Goal: Task Accomplishment & Management: Use online tool/utility

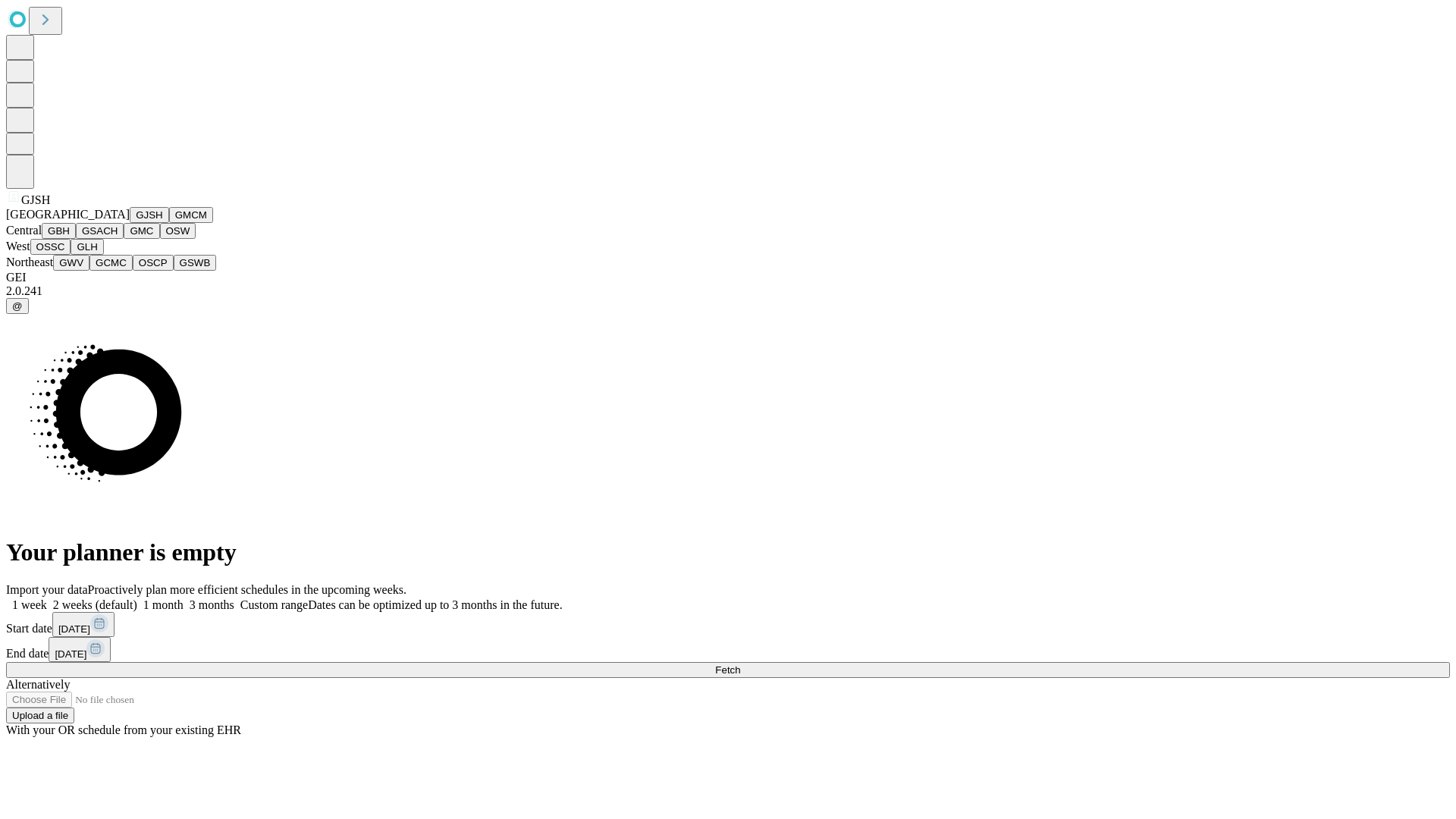
click at [130, 223] on button "GJSH" at bounding box center [150, 215] width 39 height 16
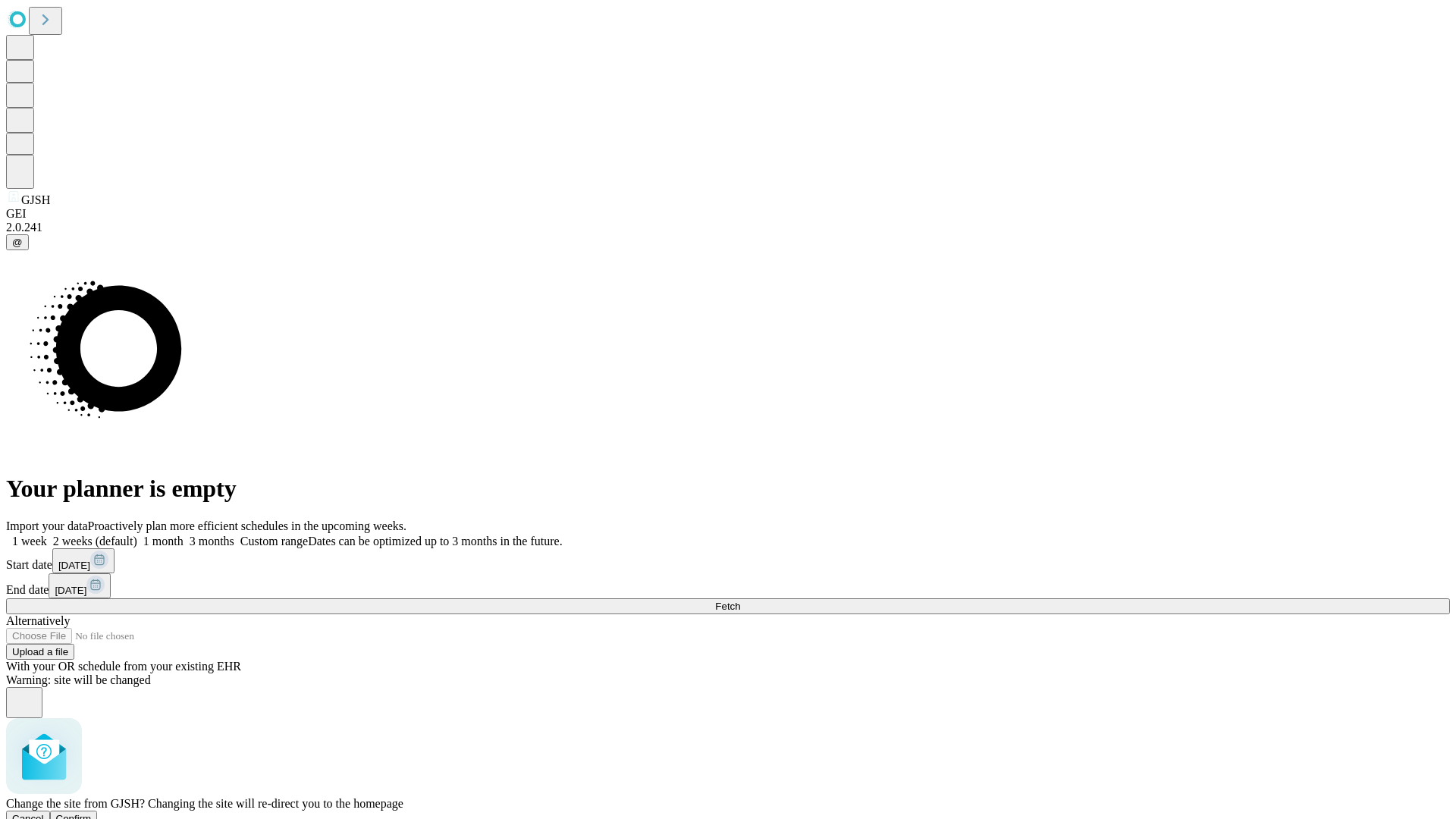
click at [92, 812] on span "Confirm" at bounding box center [73, 818] width 35 height 12
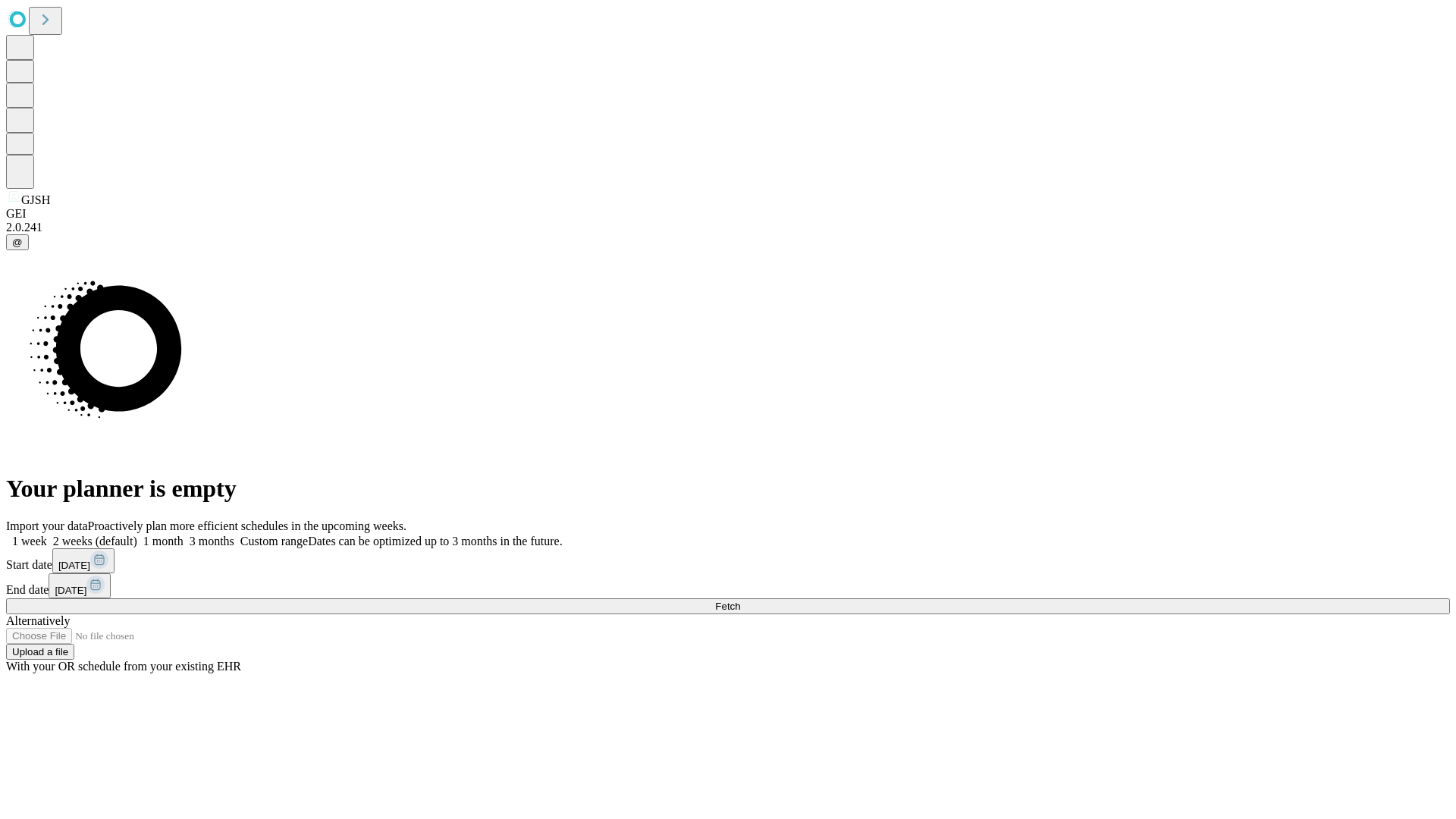
click at [137, 535] on label "2 weeks (default)" at bounding box center [92, 540] width 90 height 13
click at [740, 600] on span "Fetch" at bounding box center [728, 606] width 25 height 12
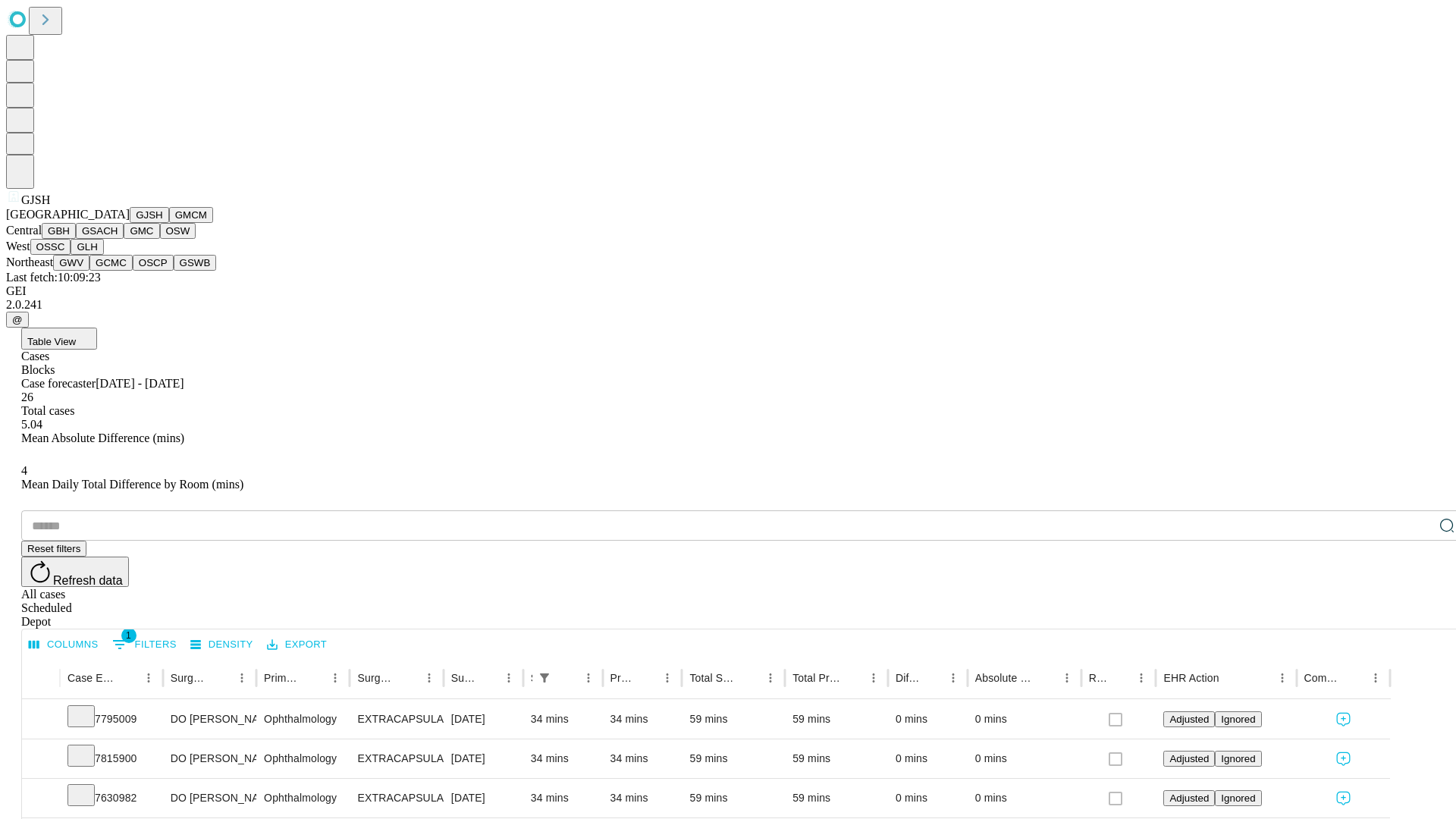
click at [169, 223] on button "GMCM" at bounding box center [191, 215] width 44 height 16
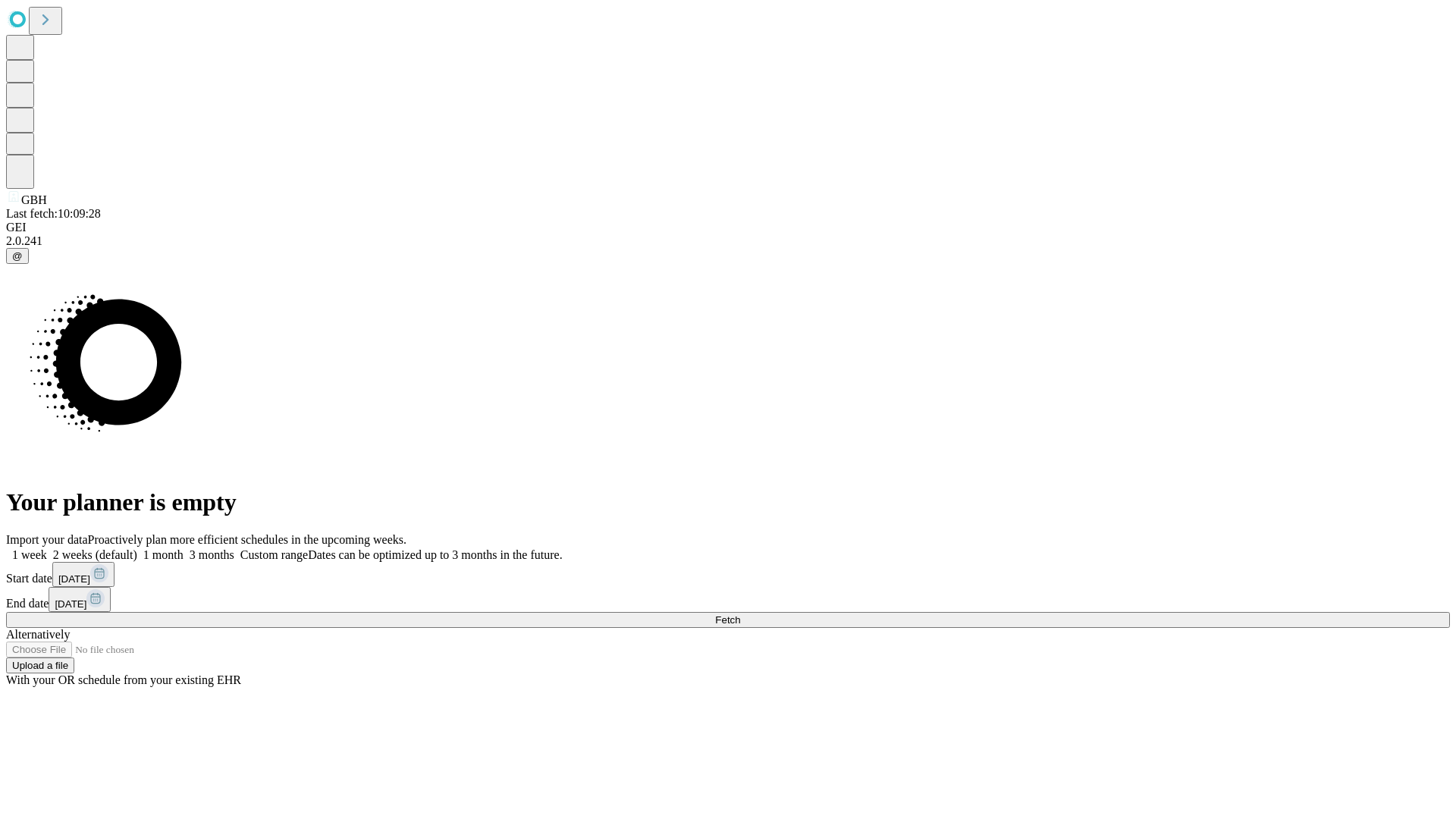
click at [137, 548] on label "2 weeks (default)" at bounding box center [92, 554] width 90 height 13
click at [740, 614] on span "Fetch" at bounding box center [728, 620] width 25 height 12
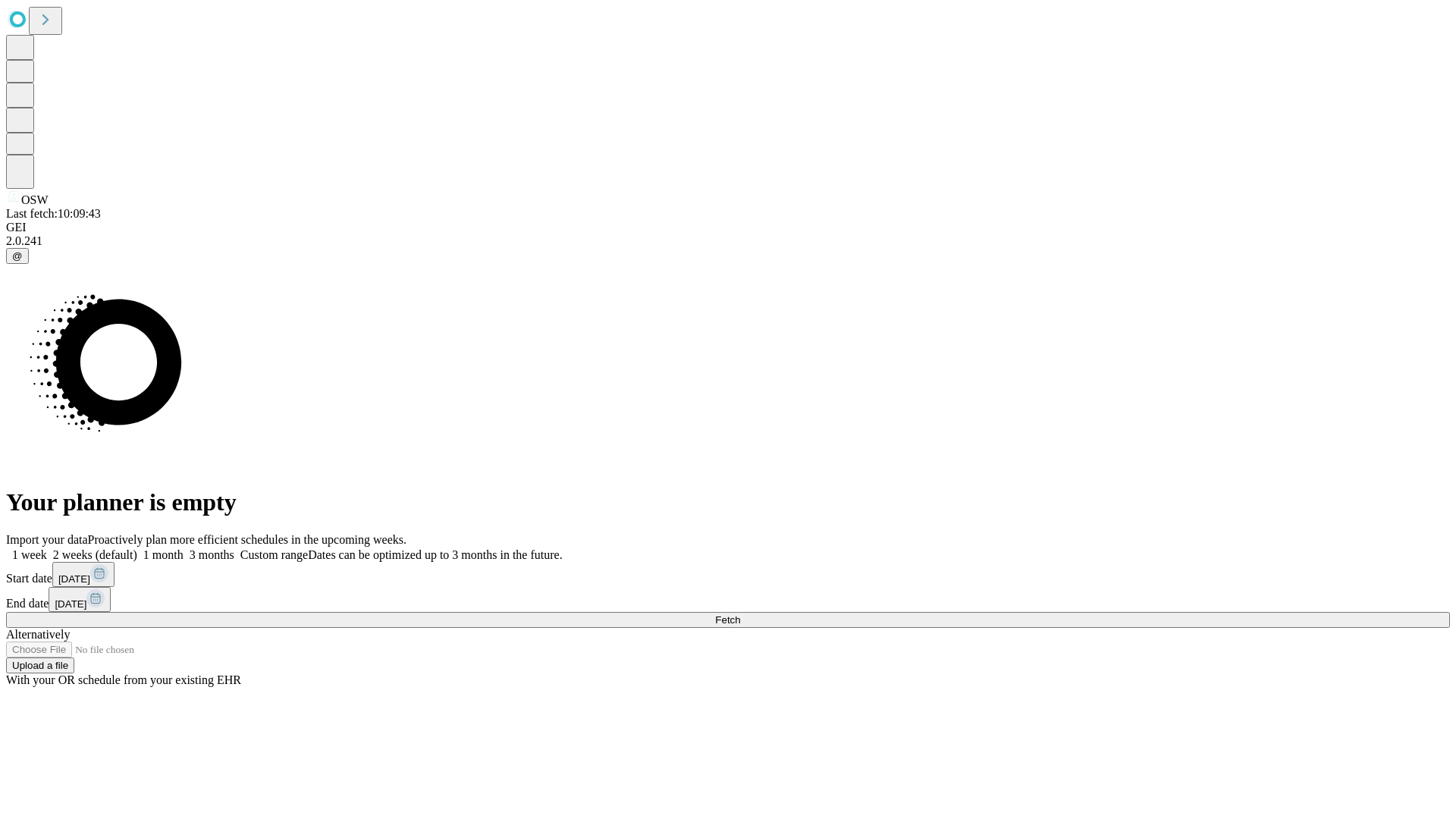
click at [137, 548] on label "2 weeks (default)" at bounding box center [92, 554] width 90 height 13
click at [740, 614] on span "Fetch" at bounding box center [728, 620] width 25 height 12
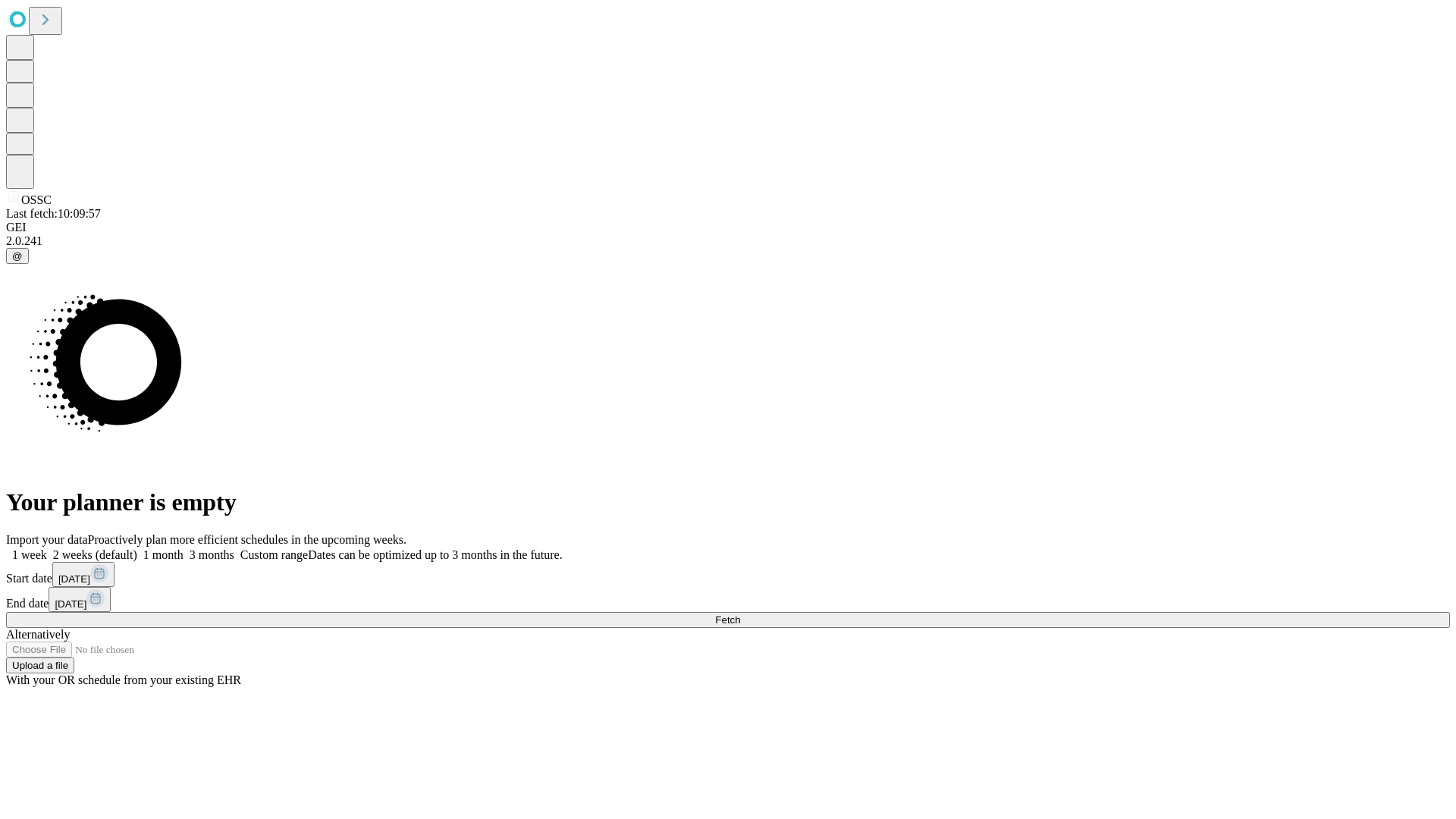
click at [137, 548] on label "2 weeks (default)" at bounding box center [92, 554] width 90 height 13
click at [740, 614] on span "Fetch" at bounding box center [728, 620] width 25 height 12
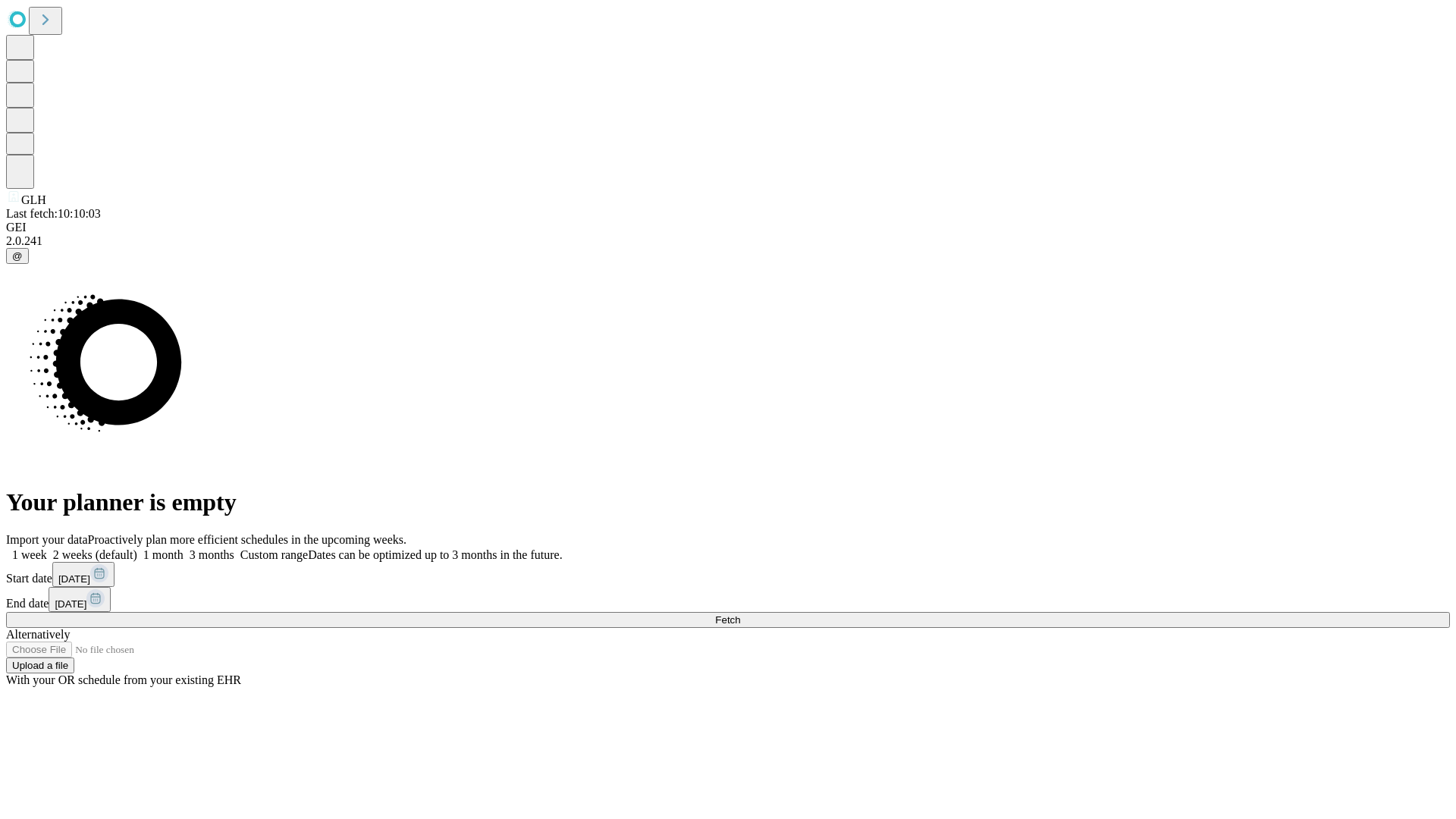
click at [137, 548] on label "2 weeks (default)" at bounding box center [92, 554] width 90 height 13
click at [740, 614] on span "Fetch" at bounding box center [728, 620] width 25 height 12
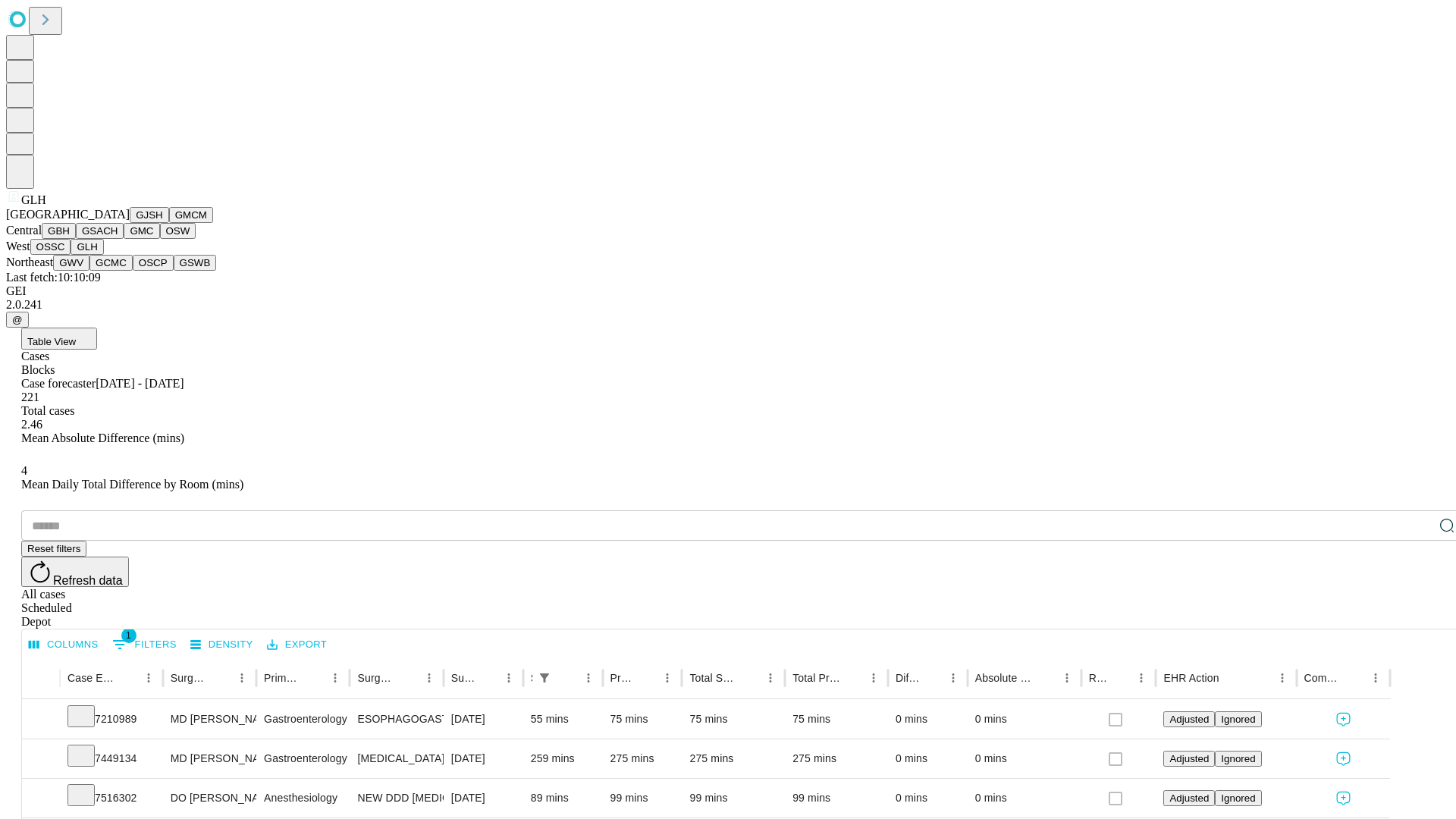
click at [90, 271] on button "GWV" at bounding box center [70, 263] width 36 height 16
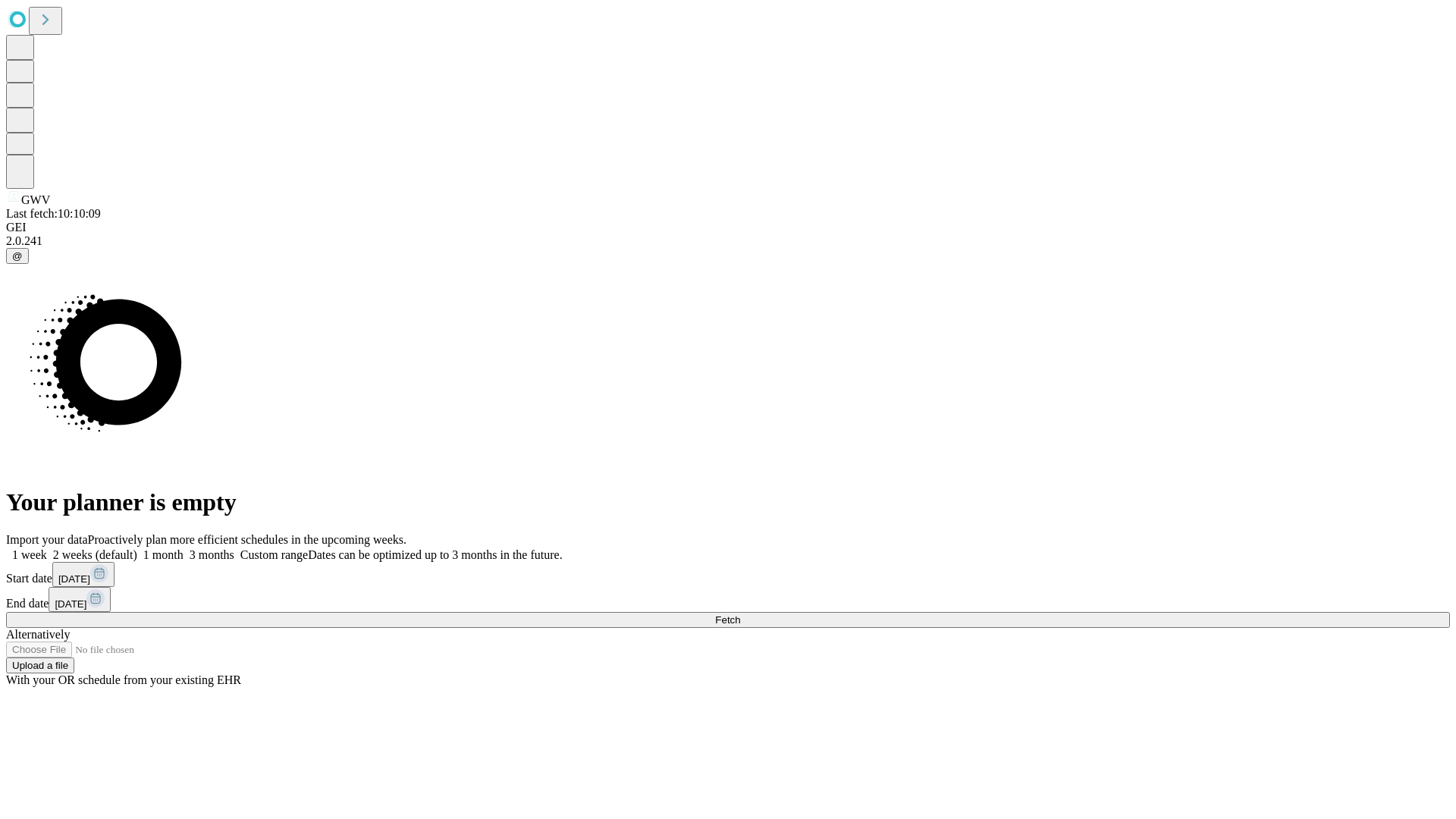
click at [137, 548] on label "2 weeks (default)" at bounding box center [92, 554] width 90 height 13
click at [740, 614] on span "Fetch" at bounding box center [728, 620] width 25 height 12
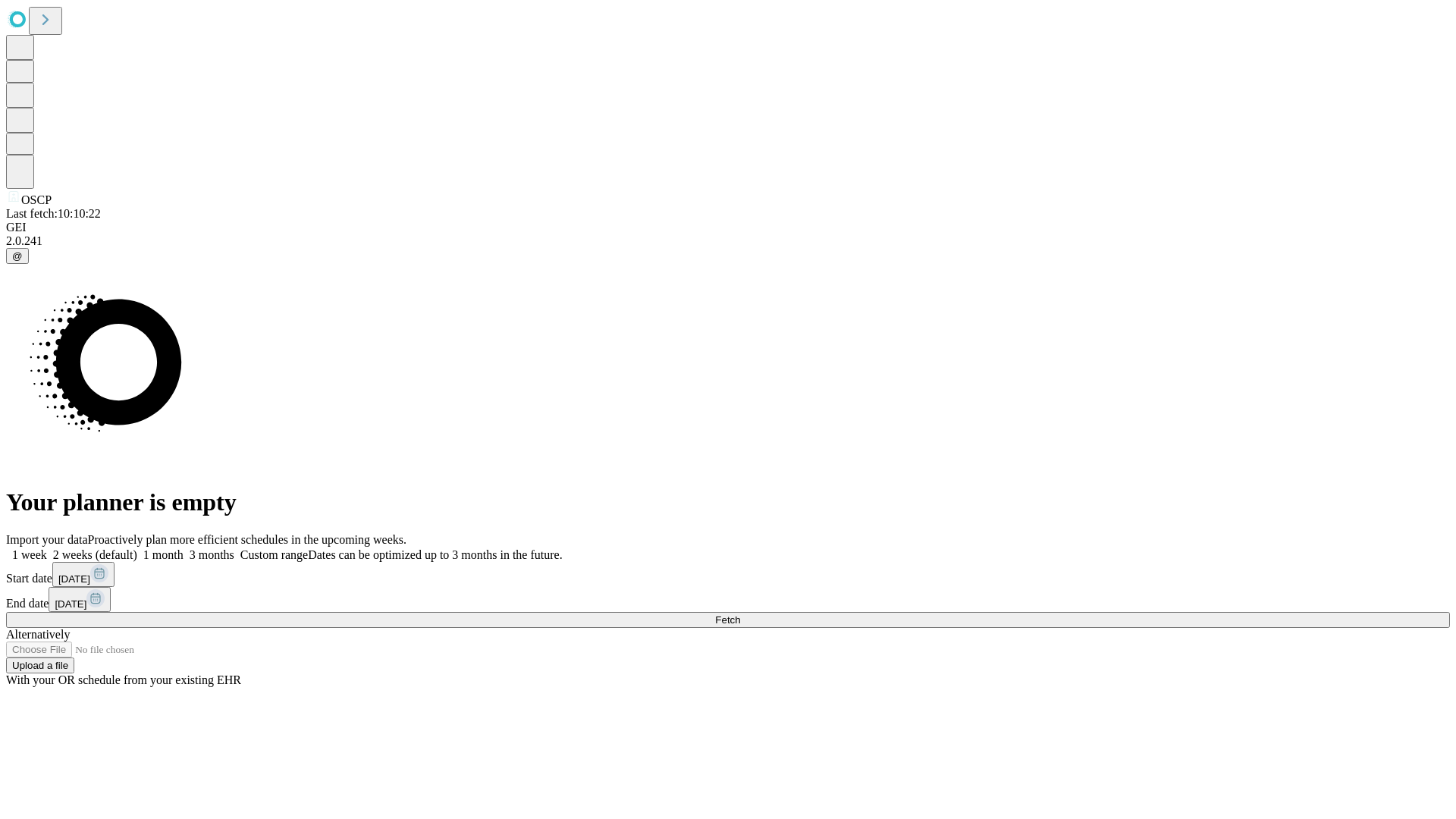
click at [137, 548] on label "2 weeks (default)" at bounding box center [92, 554] width 90 height 13
click at [740, 614] on span "Fetch" at bounding box center [728, 620] width 25 height 12
click at [137, 548] on label "2 weeks (default)" at bounding box center [92, 554] width 90 height 13
click at [740, 614] on span "Fetch" at bounding box center [728, 620] width 25 height 12
